Goal: Task Accomplishment & Management: Complete application form

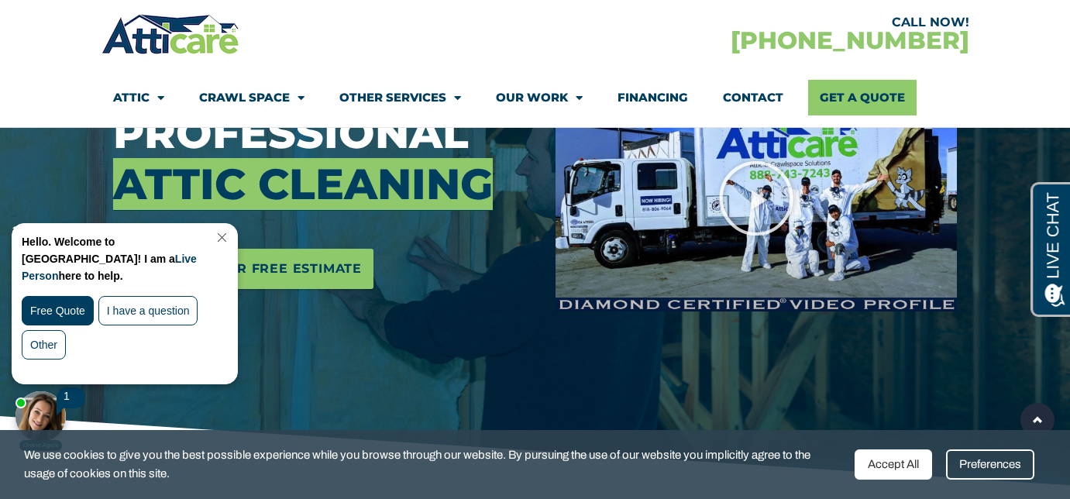
scroll to position [267, 0]
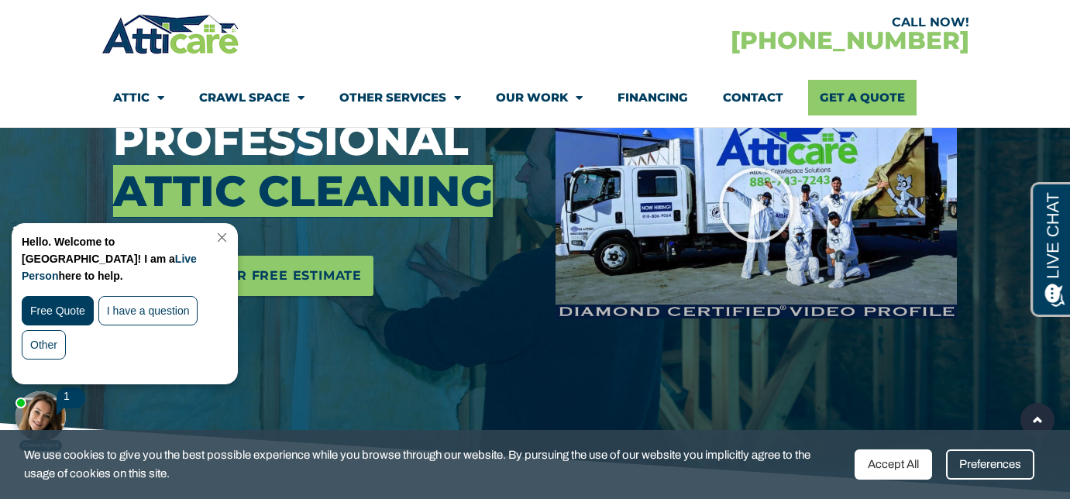
click at [230, 236] on link "Close Chat" at bounding box center [220, 238] width 21 height 12
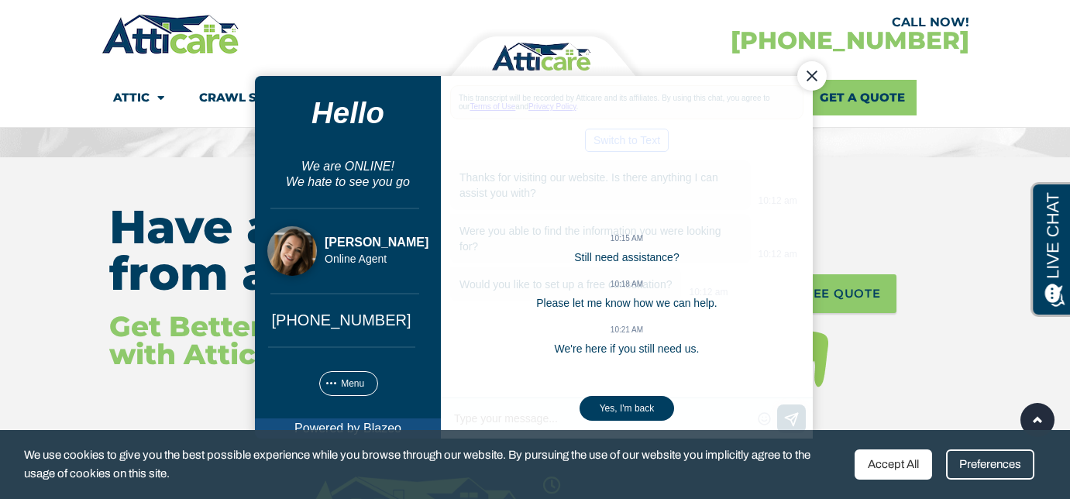
scroll to position [6510, 0]
click at [627, 405] on div "Yes, I'm back" at bounding box center [626, 408] width 95 height 25
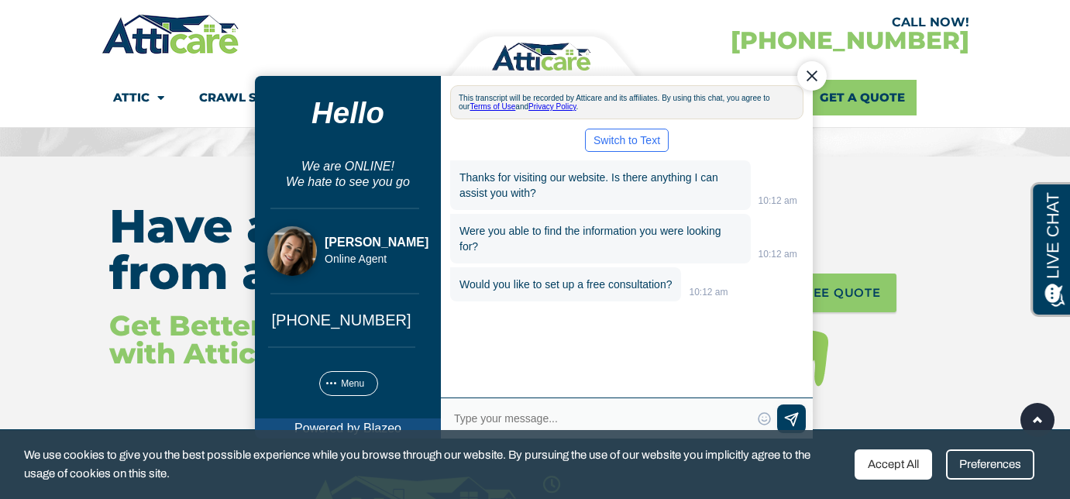
click at [588, 418] on textarea "Type your response and press Return or Send" at bounding box center [601, 419] width 299 height 22
type textarea "Hello, Yes I would like to set up a free consultation"
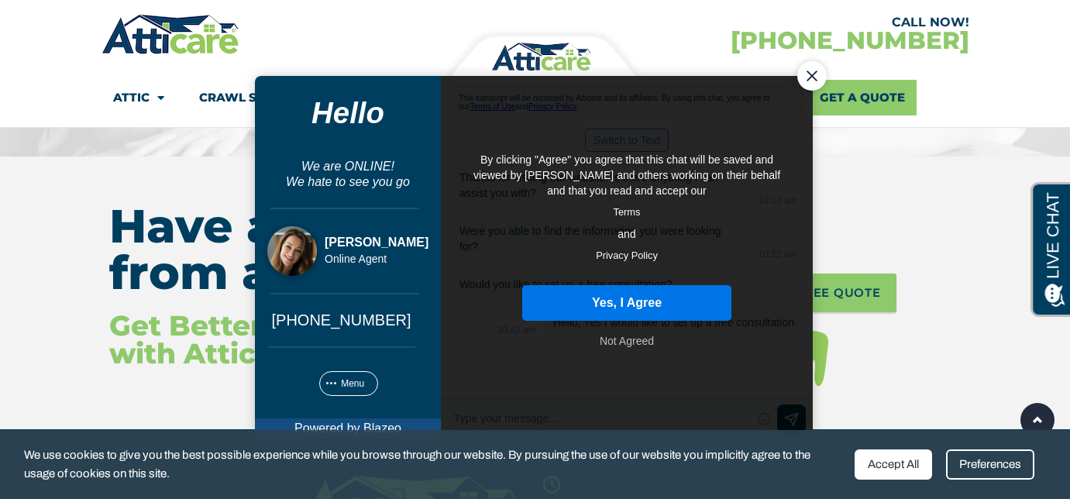
click at [621, 298] on button "Yes, I Agree" at bounding box center [626, 303] width 209 height 36
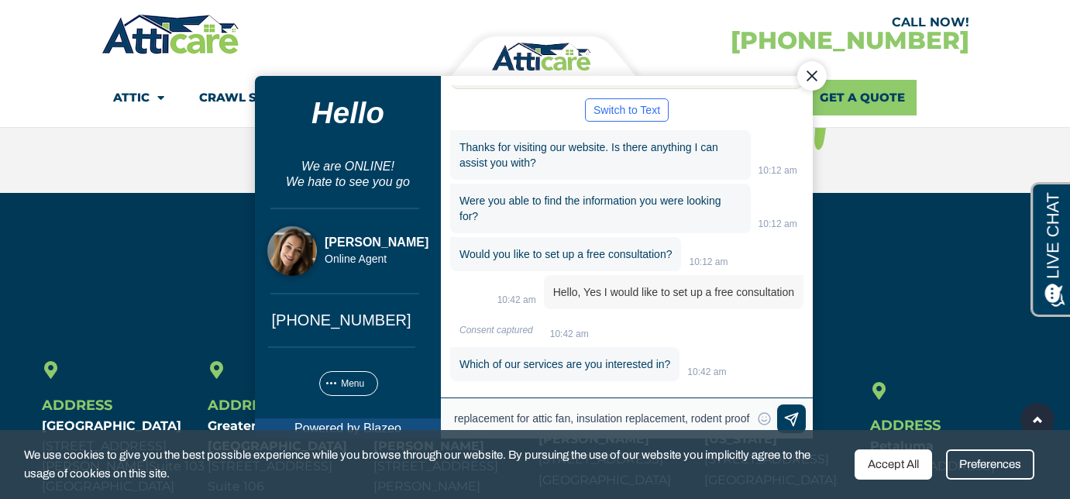
scroll to position [17, 0]
type textarea "replacement for attic fan, insulation replacement, rodent proofing"
click at [791, 418] on span at bounding box center [791, 421] width 18 height 18
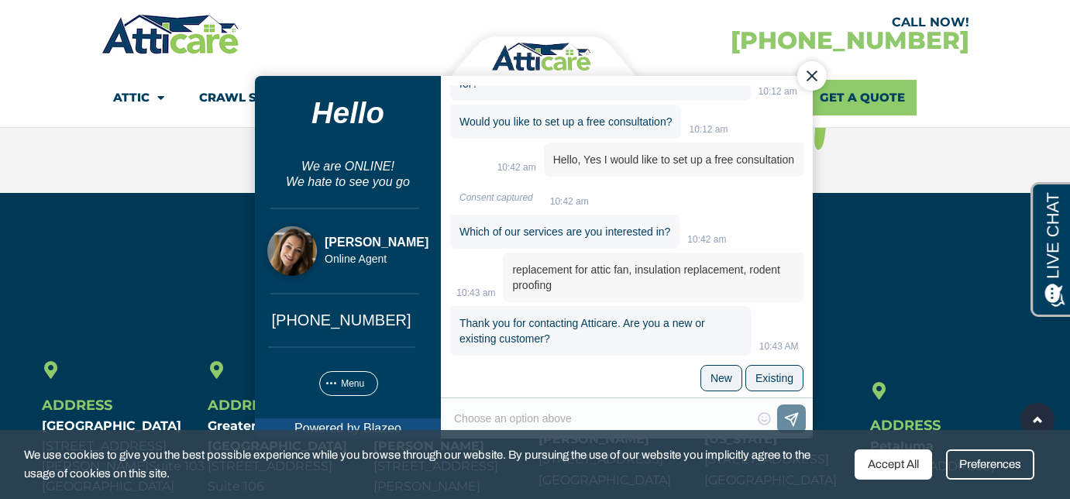
scroll to position [171, 0]
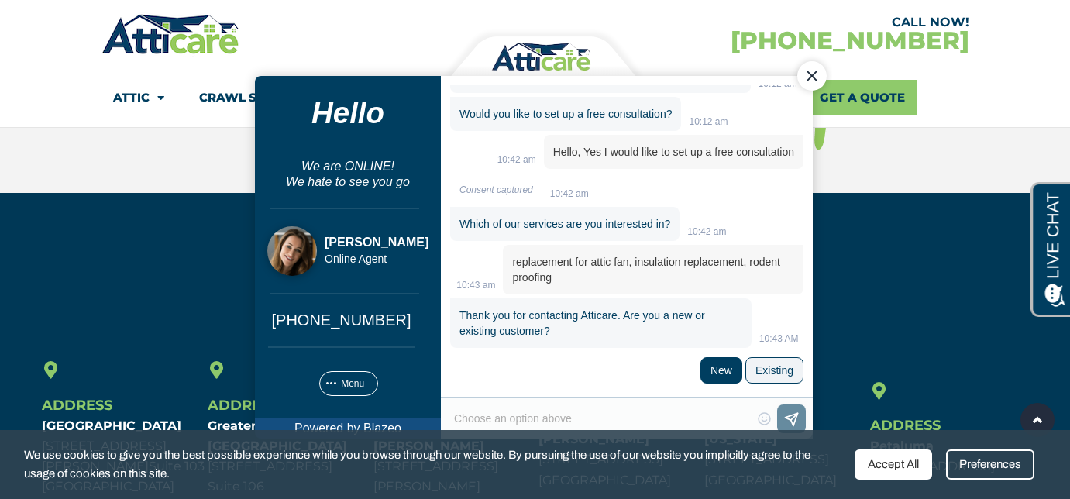
click at [718, 370] on div "New" at bounding box center [721, 370] width 22 height 12
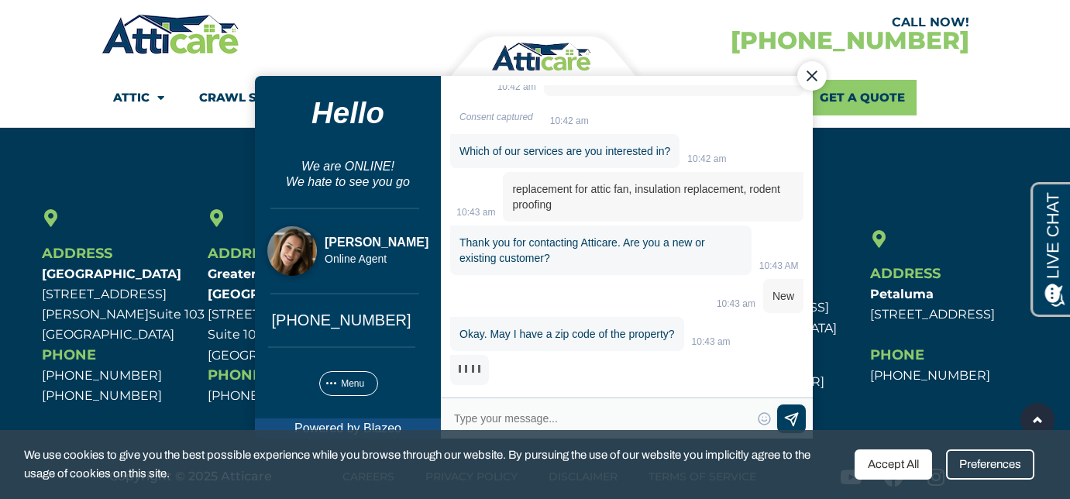
scroll to position [6907, 0]
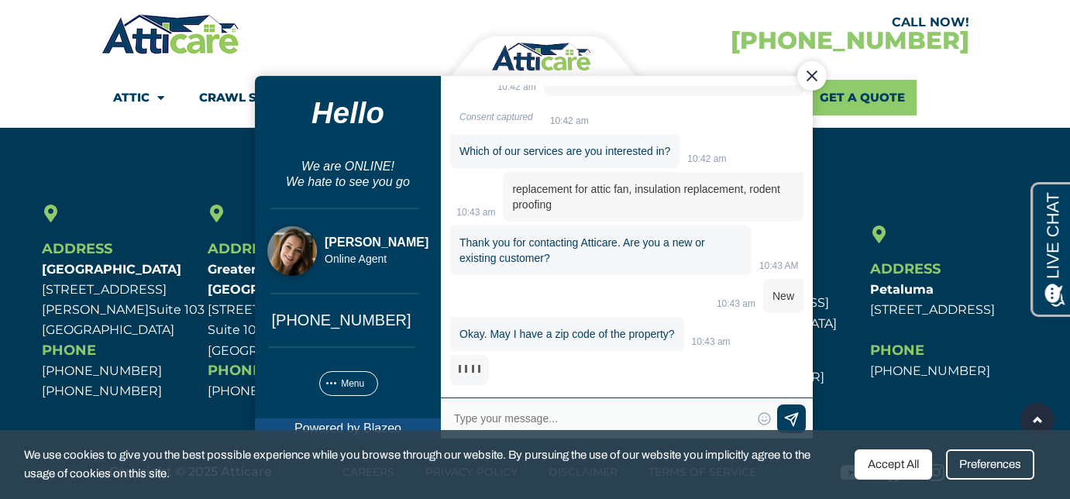
click at [584, 413] on textarea "Type your response and press Return or Send" at bounding box center [601, 419] width 299 height 22
type textarea "91602"
click at [789, 421] on span at bounding box center [791, 421] width 18 height 18
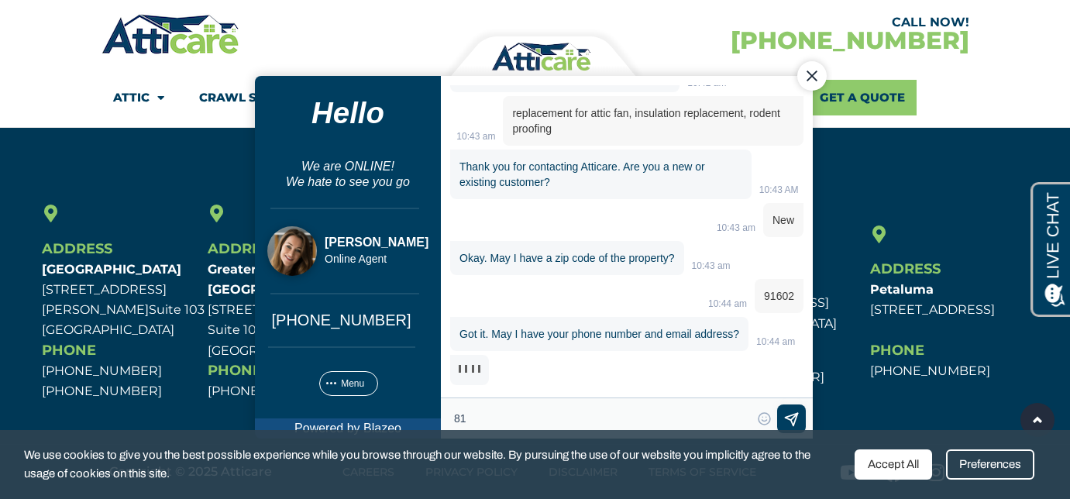
scroll to position [336, 0]
type textarea "[PHONE_NUMBER] [PERSON_NAME][EMAIL_ADDRESS][DOMAIN_NAME]"
click at [791, 417] on span at bounding box center [791, 421] width 18 height 18
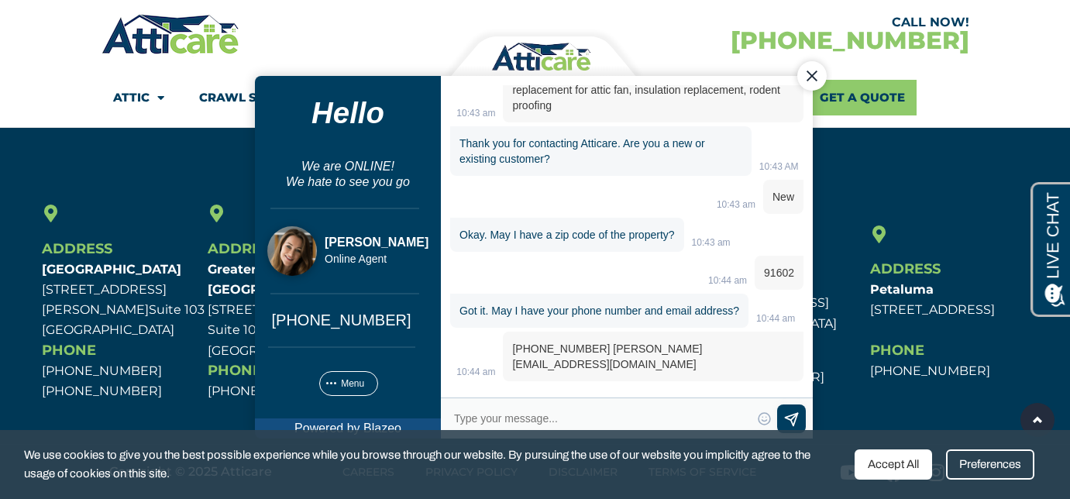
scroll to position [397, 0]
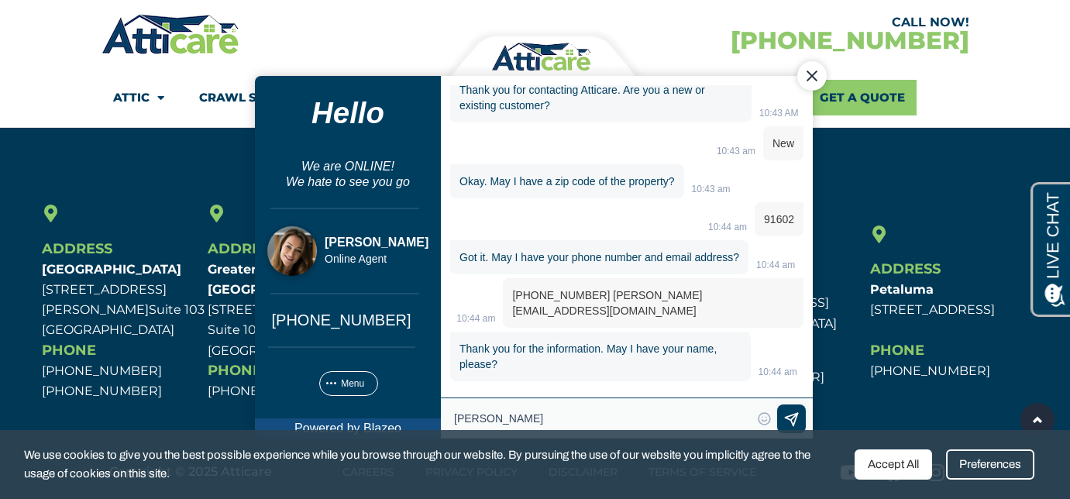
type textarea "[PERSON_NAME]"
click at [790, 418] on span at bounding box center [791, 421] width 18 height 18
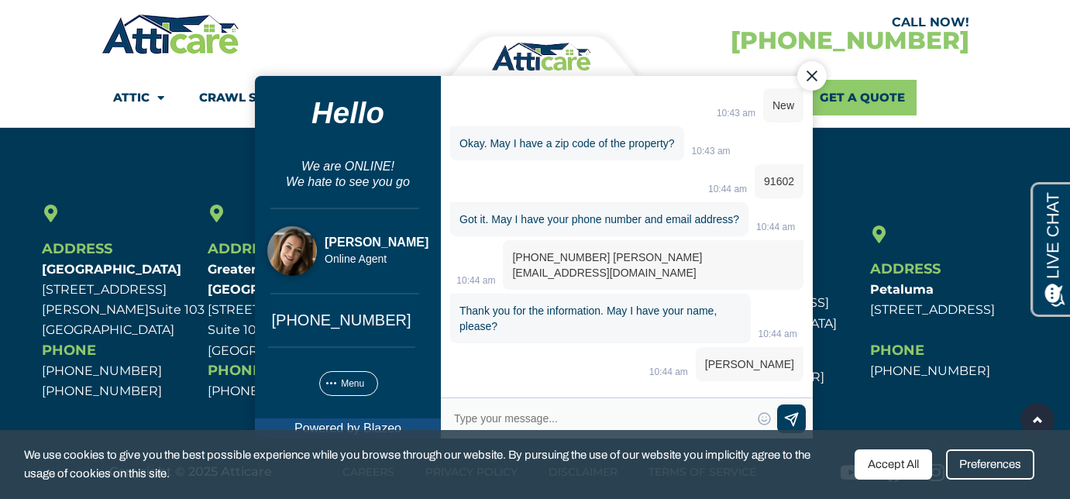
scroll to position [537, 0]
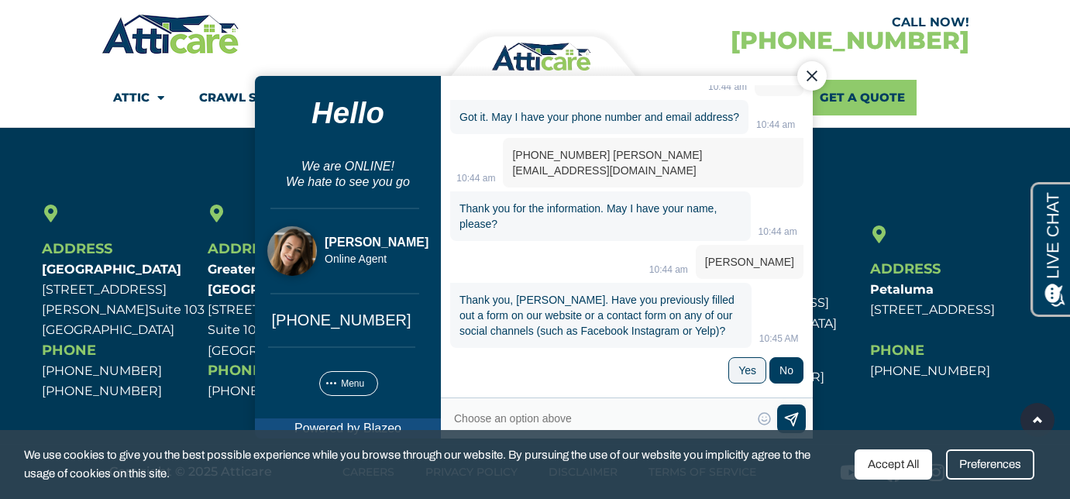
click at [788, 367] on label "No" at bounding box center [786, 370] width 33 height 25
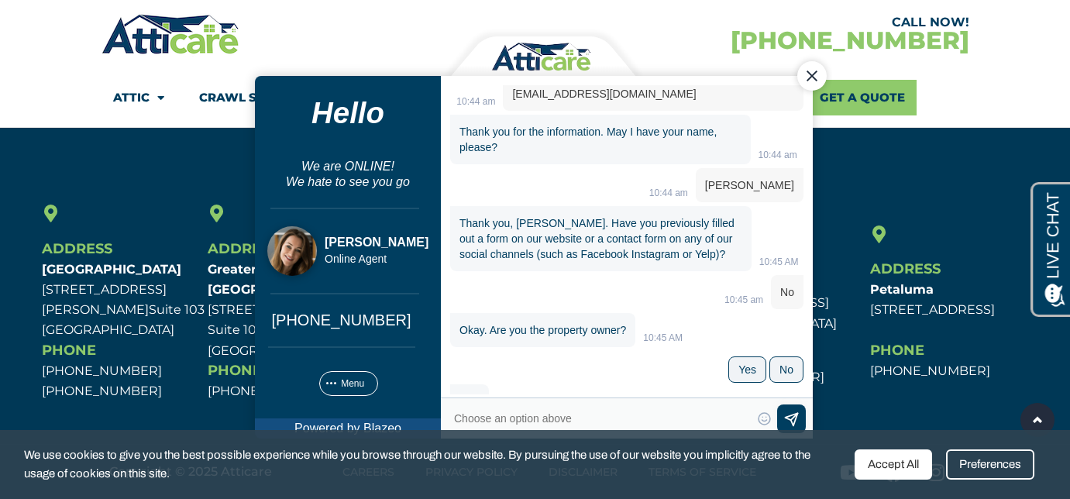
scroll to position [642, 0]
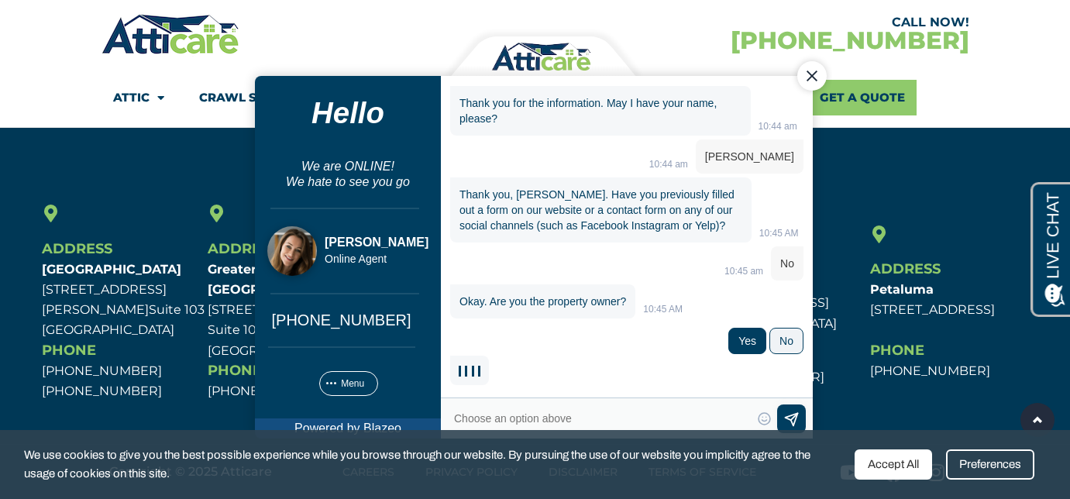
click at [738, 340] on div "Yes" at bounding box center [747, 341] width 18 height 12
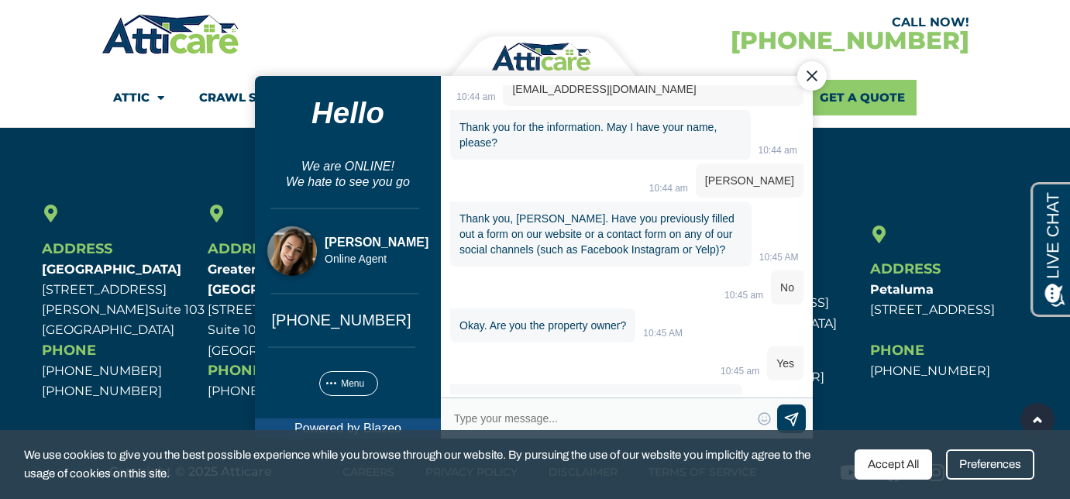
scroll to position [656, 0]
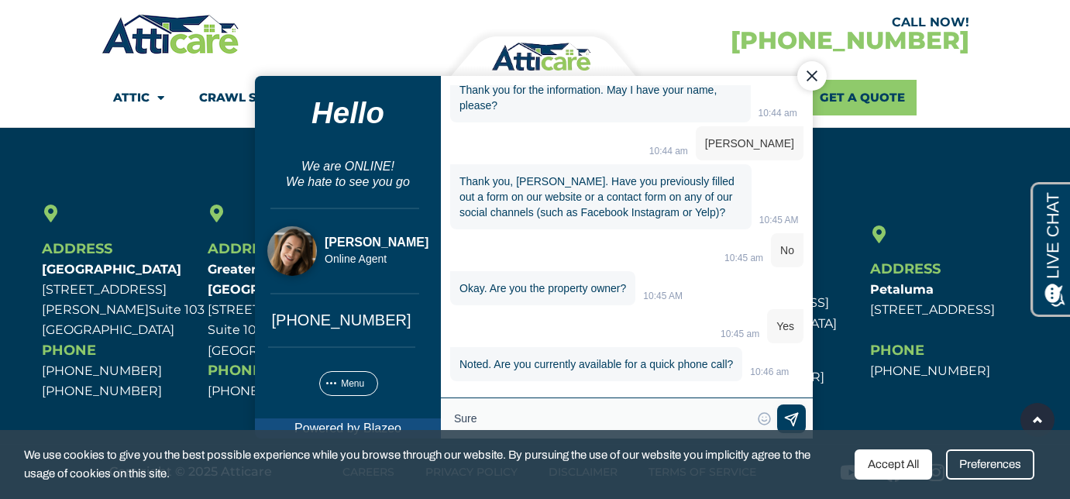
type textarea "Sure"
click at [790, 417] on span at bounding box center [791, 421] width 18 height 18
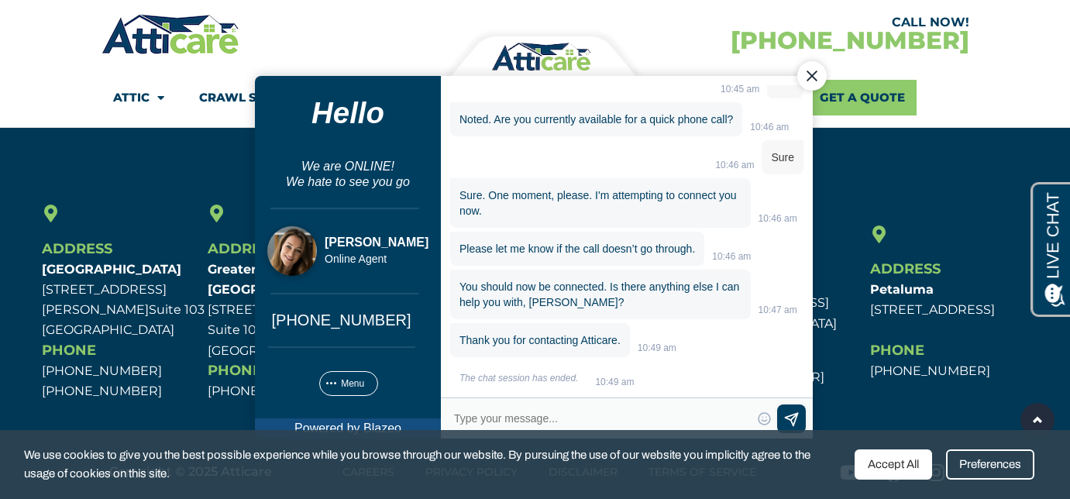
scroll to position [870, 0]
type textarea "Thank you"
click at [789, 414] on span at bounding box center [791, 421] width 18 height 18
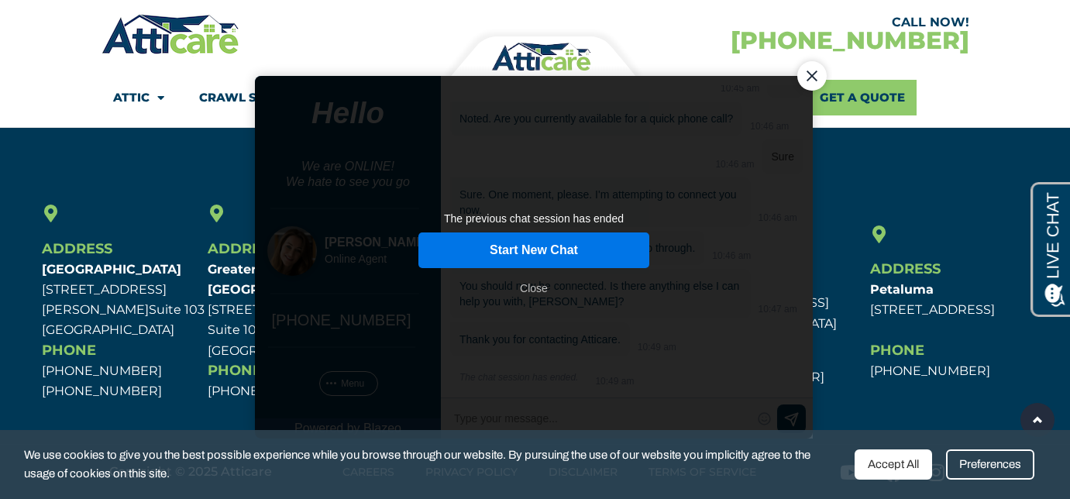
click at [533, 288] on div "Close" at bounding box center [533, 288] width 232 height 28
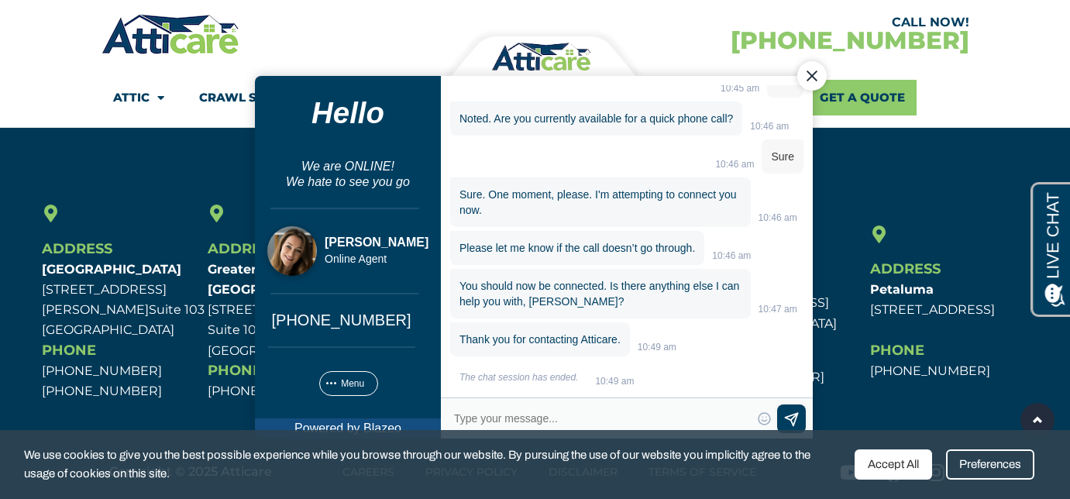
click at [804, 71] on div "Close Chat" at bounding box center [811, 75] width 29 height 29
